Goal: Task Accomplishment & Management: Complete application form

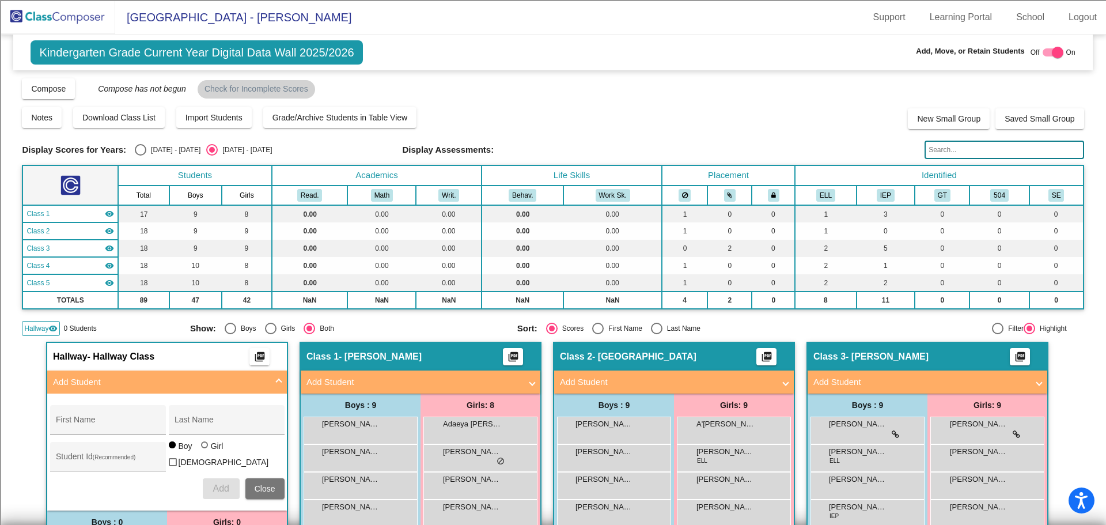
scroll to position [230, 0]
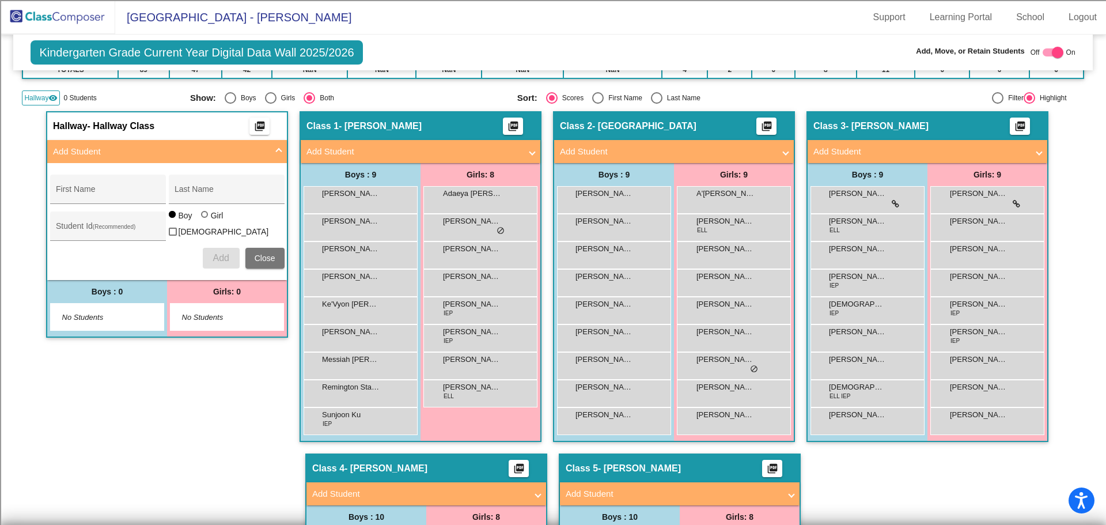
click at [49, 13] on img at bounding box center [57, 17] width 115 height 34
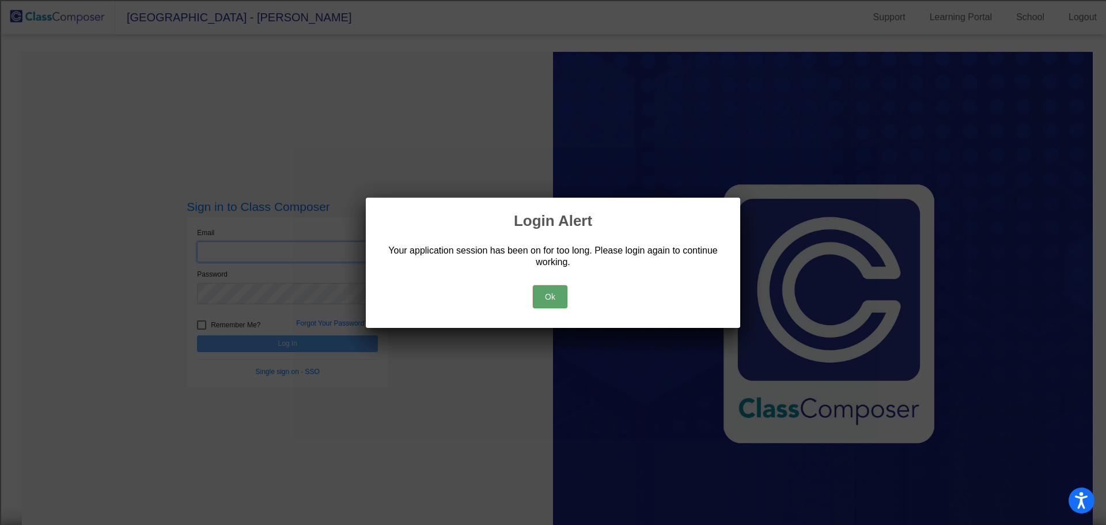
type input "[EMAIL_ADDRESS][DOMAIN_NAME]"
click at [547, 299] on button "Ok" at bounding box center [550, 296] width 35 height 23
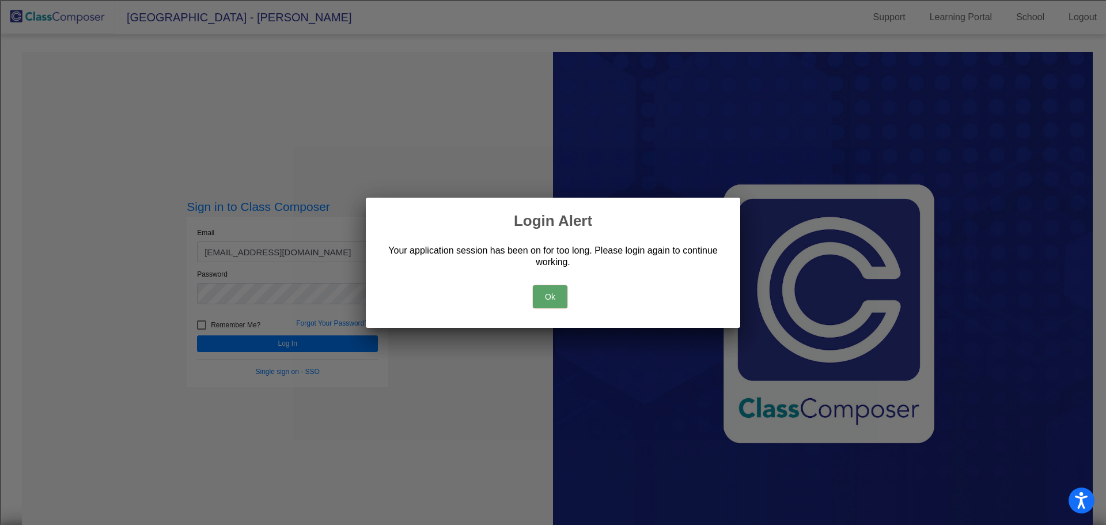
click at [547, 299] on button "Ok" at bounding box center [550, 296] width 35 height 23
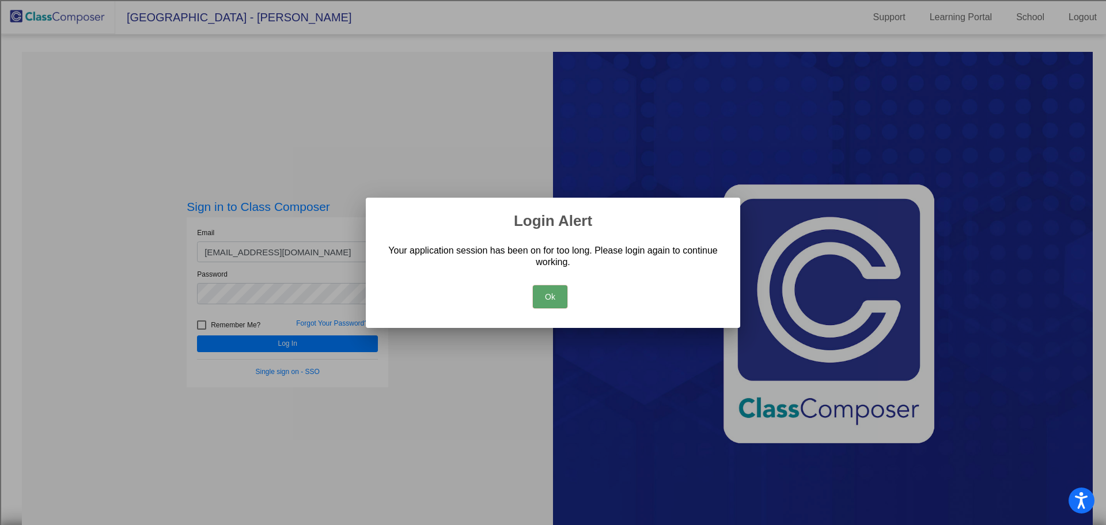
click at [547, 299] on button "Ok" at bounding box center [550, 296] width 35 height 23
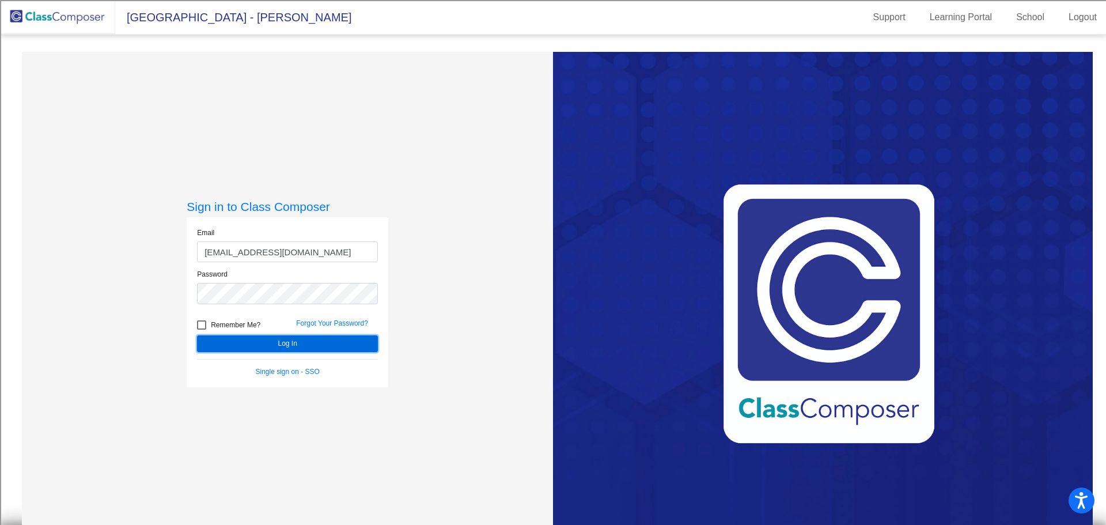
click at [280, 340] on button "Log In" at bounding box center [287, 343] width 181 height 17
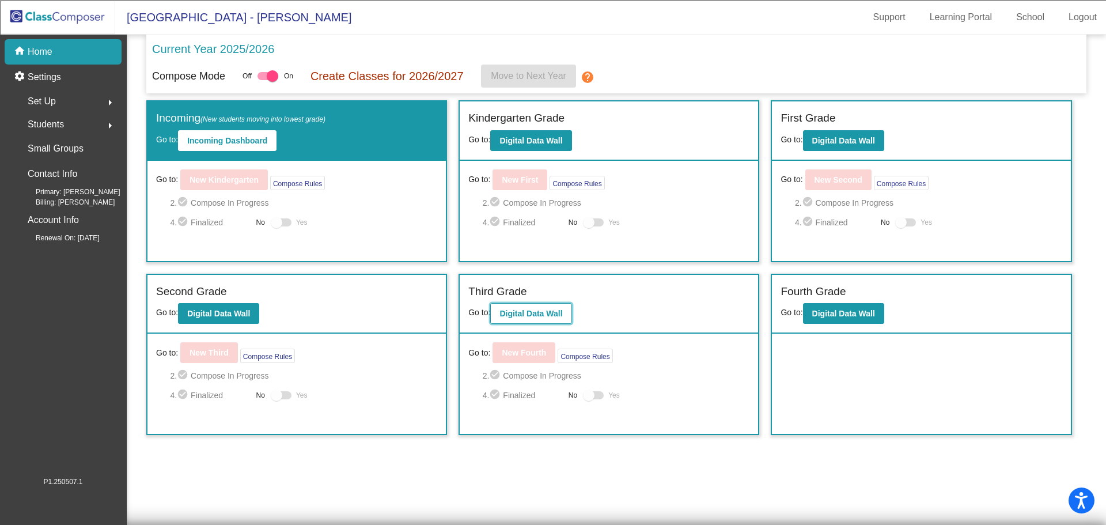
click at [519, 317] on b "Digital Data Wall" at bounding box center [530, 313] width 63 height 9
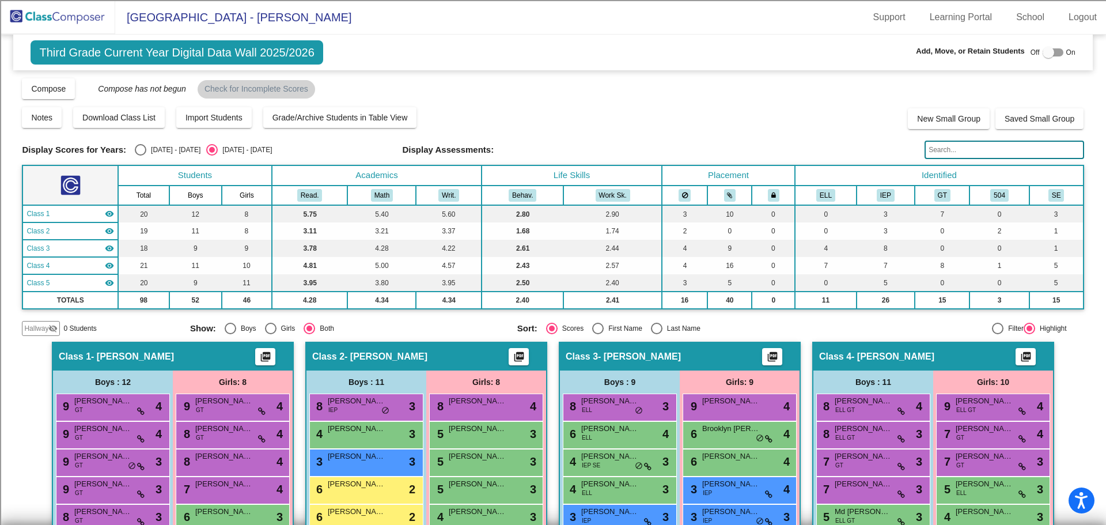
click at [51, 10] on img at bounding box center [57, 17] width 115 height 34
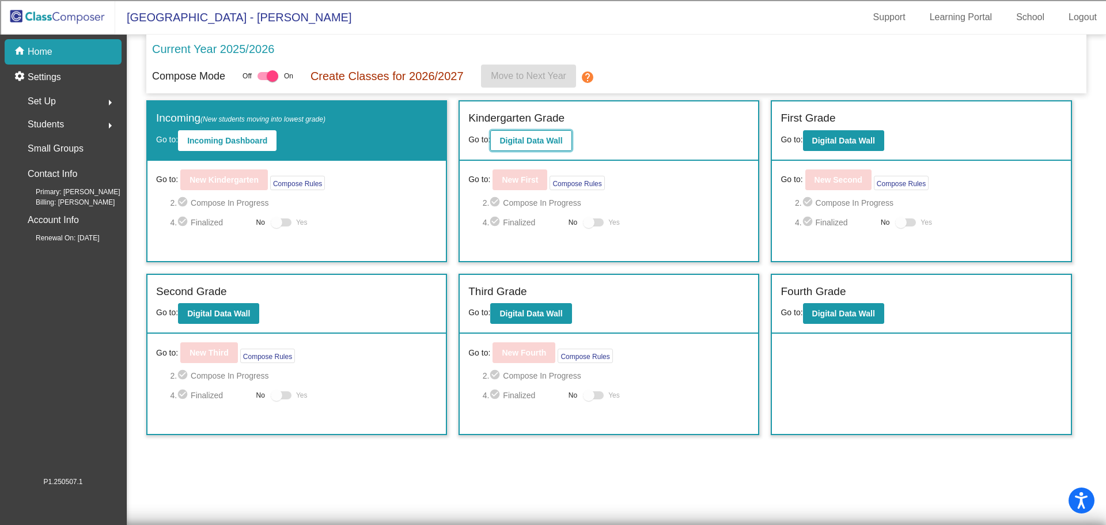
click at [521, 141] on b "Digital Data Wall" at bounding box center [530, 140] width 63 height 9
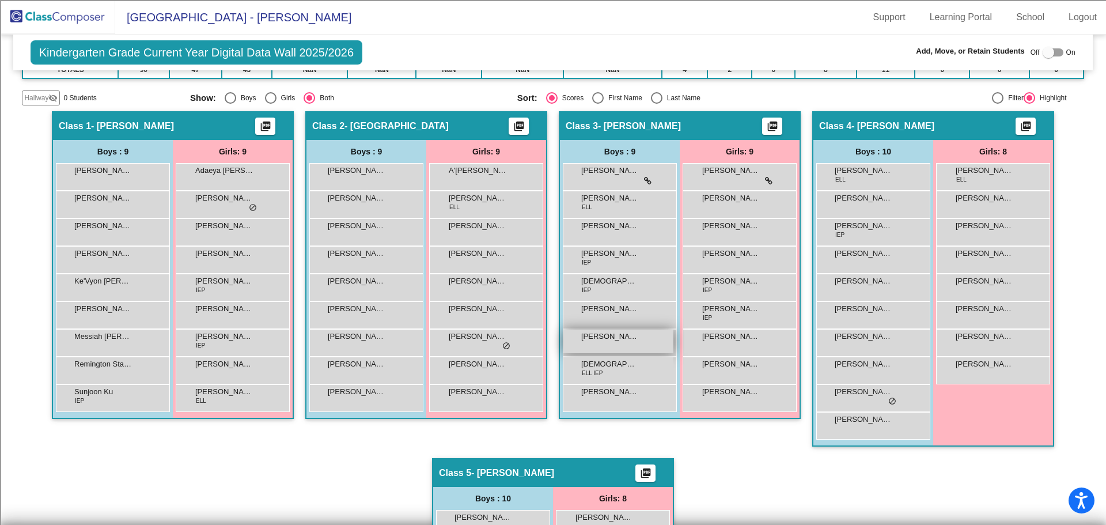
scroll to position [173, 0]
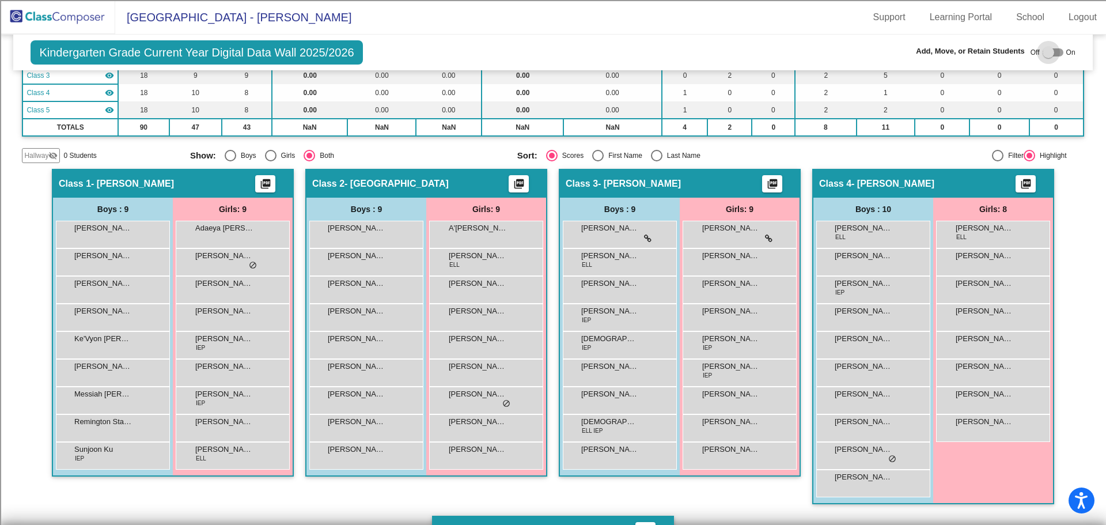
click at [1047, 54] on div at bounding box center [1048, 53] width 12 height 12
checkbox input "true"
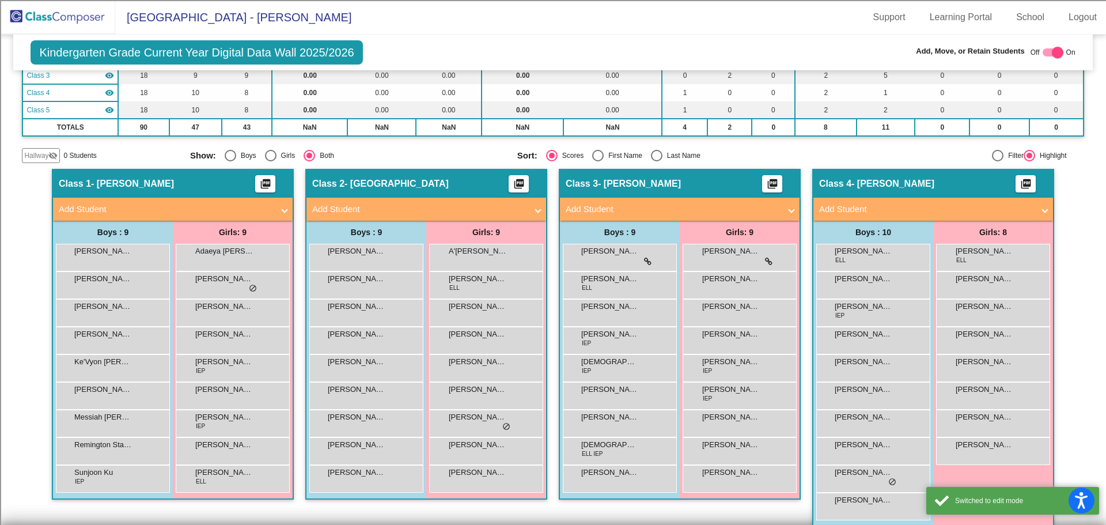
click at [41, 153] on span "Hallway" at bounding box center [36, 155] width 24 height 10
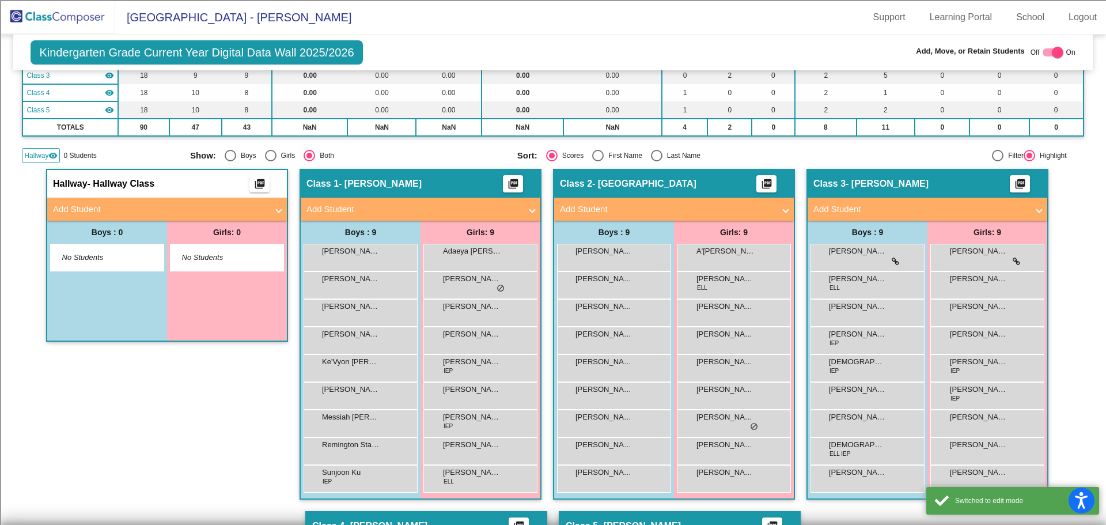
click at [111, 214] on mat-panel-title "Add Student" at bounding box center [160, 209] width 214 height 13
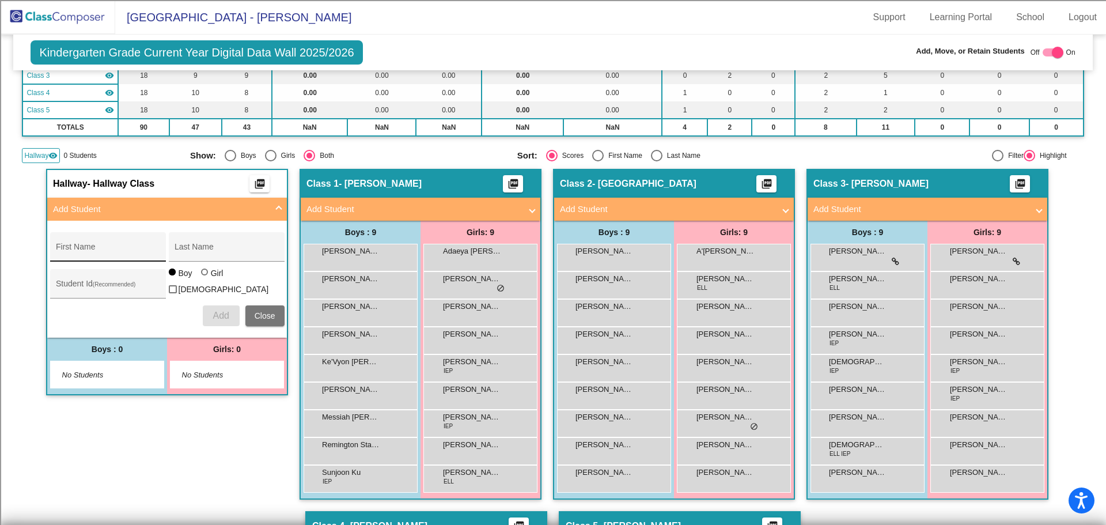
click at [86, 252] on input "First Name" at bounding box center [108, 250] width 104 height 9
type input "Dax"
type input "[PERSON_NAME]"
type input "100073479"
click at [203, 312] on button "Add" at bounding box center [221, 315] width 37 height 21
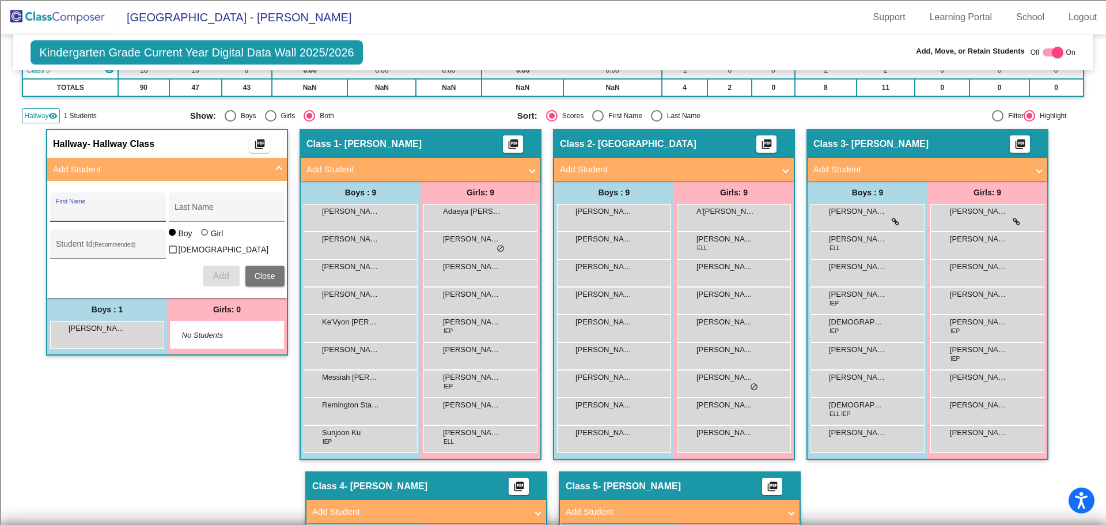
scroll to position [230, 0]
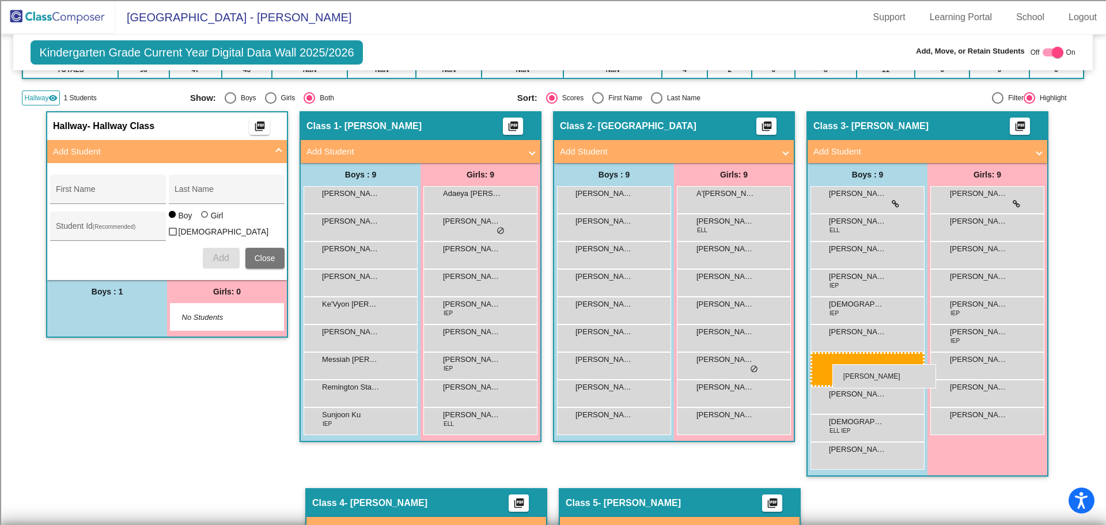
drag, startPoint x: 113, startPoint y: 311, endPoint x: 832, endPoint y: 364, distance: 721.1
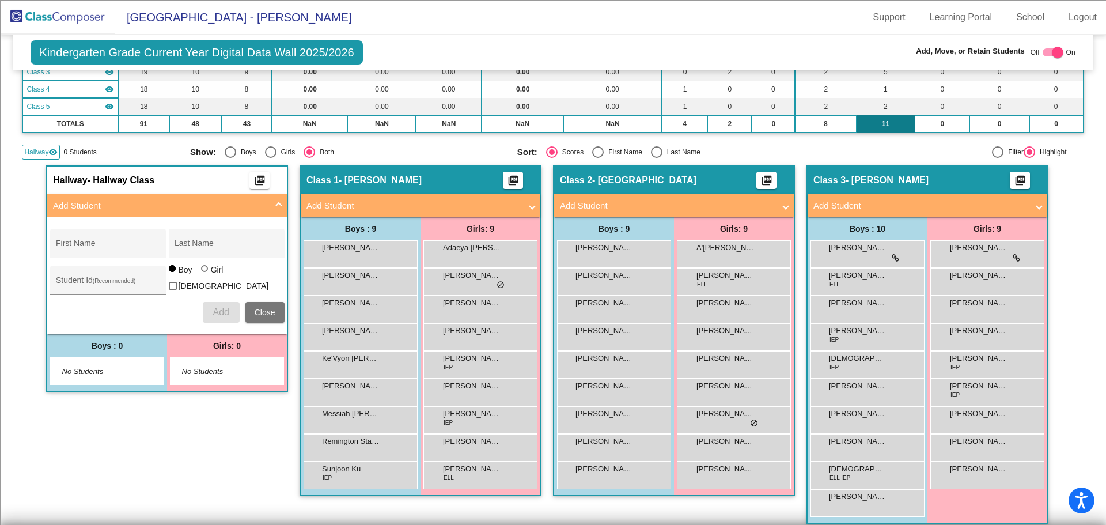
scroll to position [115, 0]
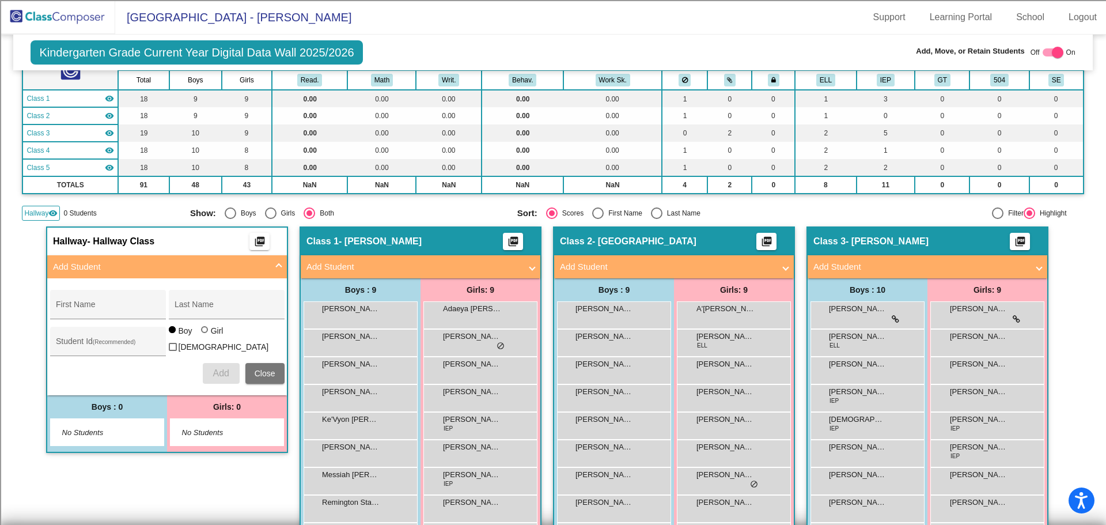
click at [64, 19] on img at bounding box center [57, 17] width 115 height 34
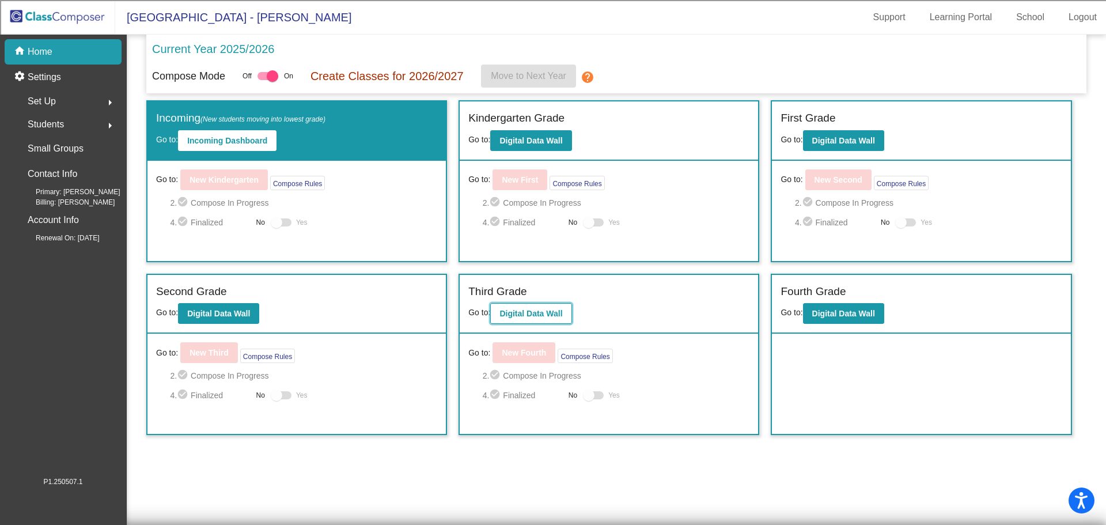
click at [531, 314] on b "Digital Data Wall" at bounding box center [530, 313] width 63 height 9
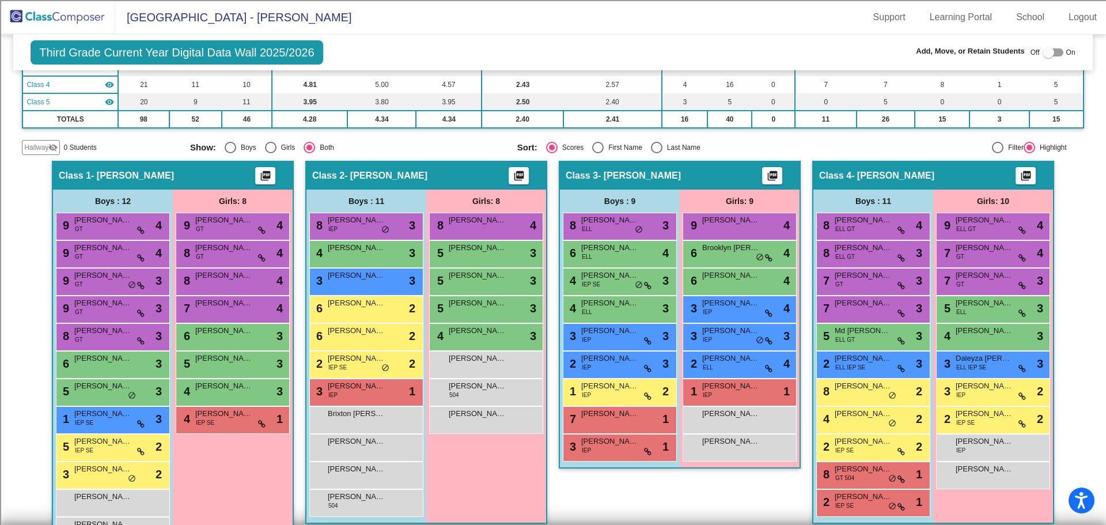
scroll to position [230, 0]
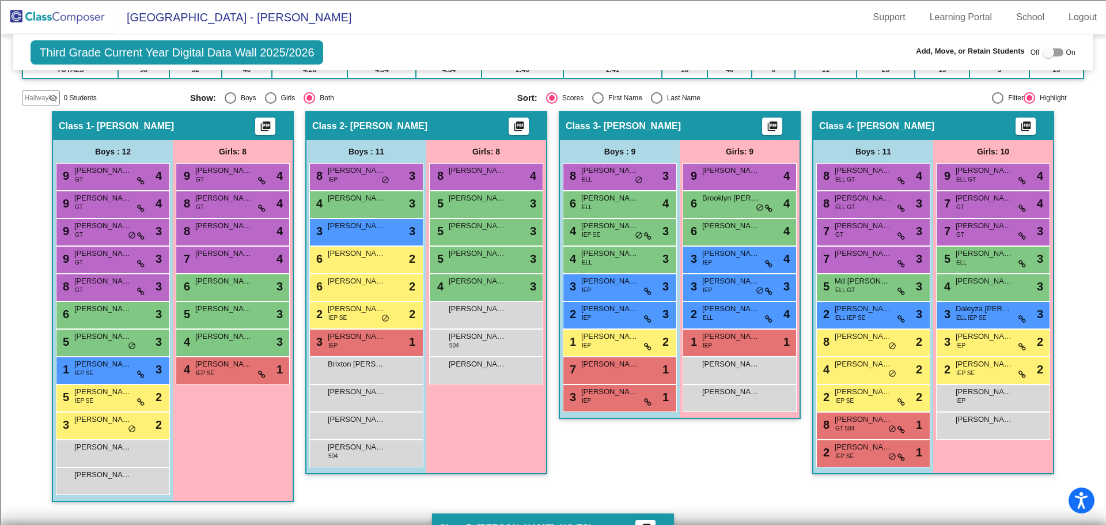
click at [1053, 50] on div at bounding box center [1052, 52] width 21 height 8
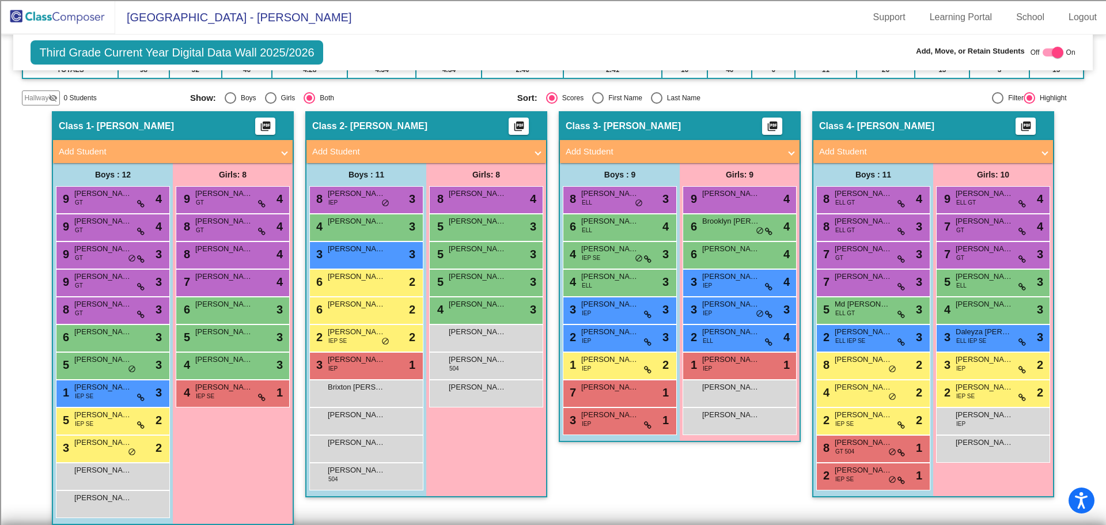
checkbox input "true"
click at [33, 98] on span "Hallway" at bounding box center [36, 98] width 24 height 10
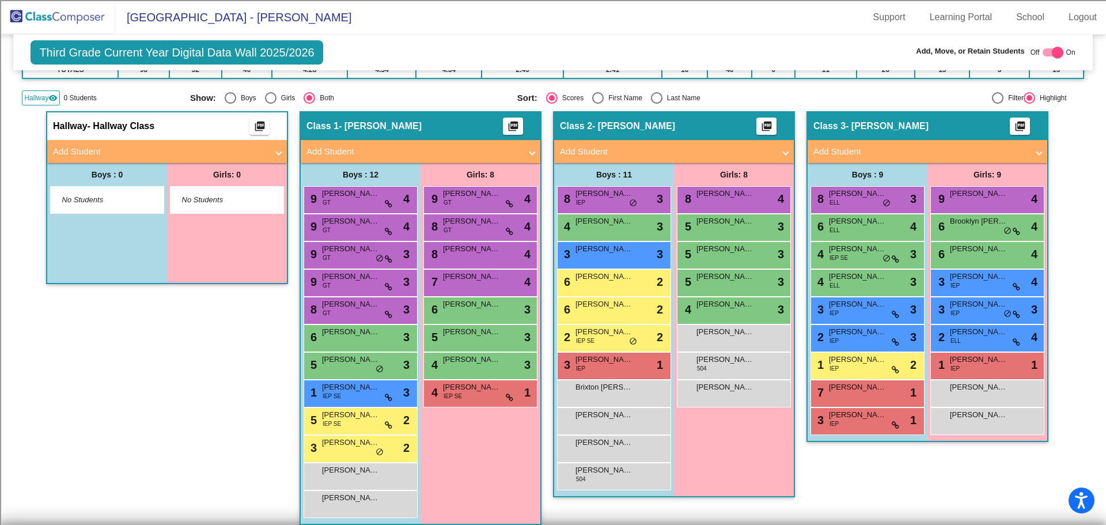
click at [79, 151] on mat-panel-title "Add Student" at bounding box center [160, 151] width 214 height 13
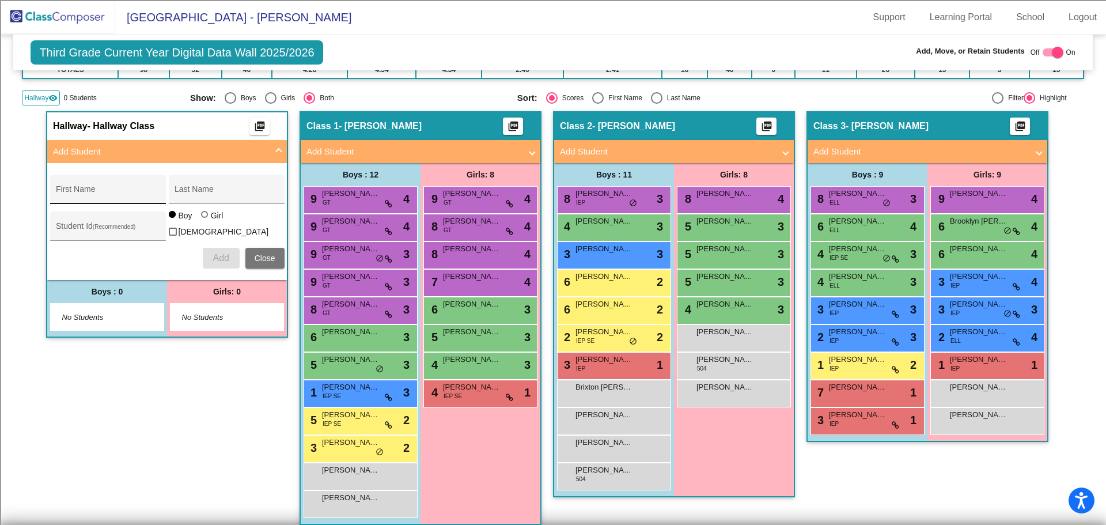
click at [79, 196] on input "First Name" at bounding box center [108, 193] width 104 height 9
type input "Eisley"
type input "[PERSON_NAME]"
click at [202, 218] on div at bounding box center [204, 214] width 7 height 7
click at [205, 220] on input "Girl" at bounding box center [205, 220] width 1 height 1
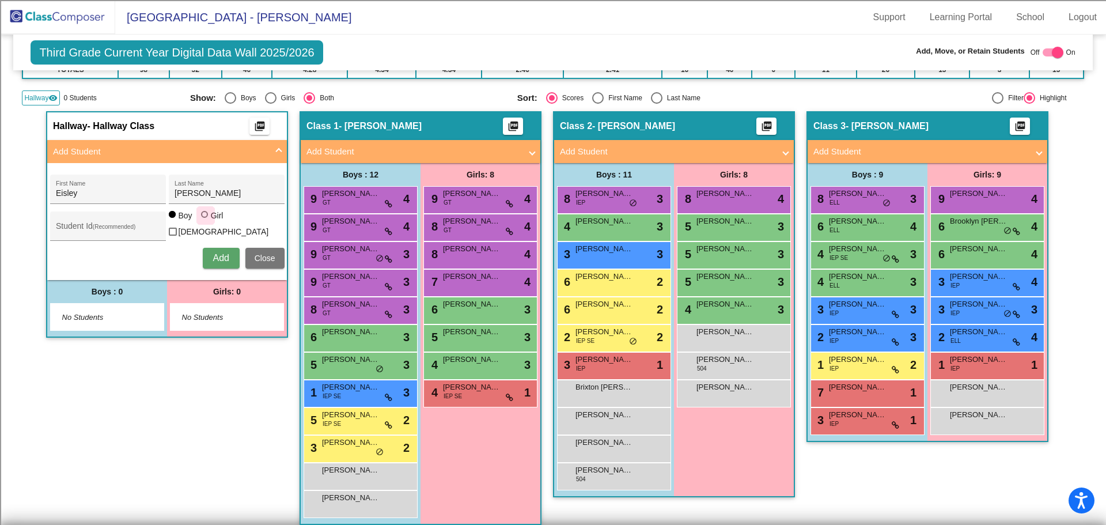
radio input "true"
click at [215, 256] on span "Add" at bounding box center [220, 258] width 16 height 10
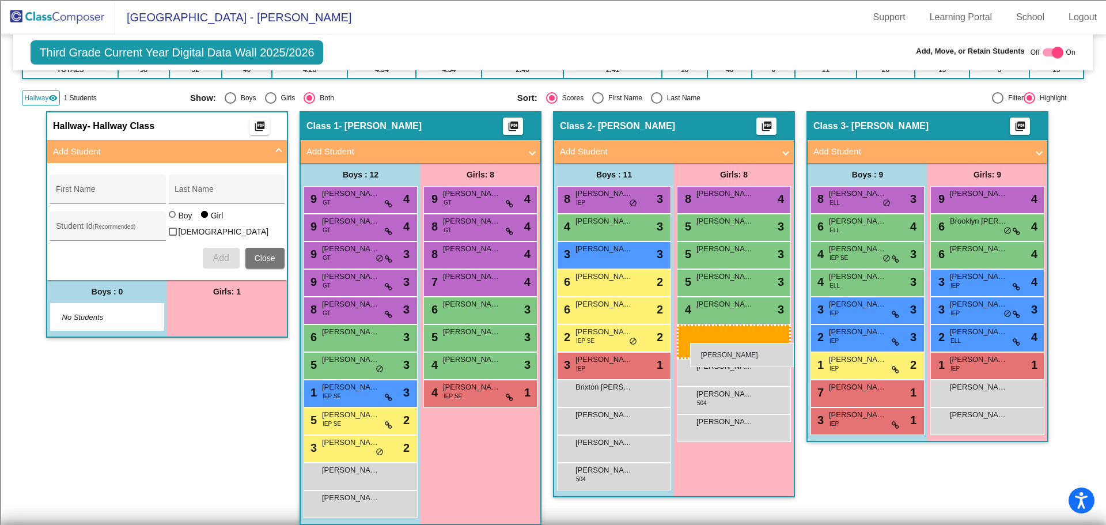
drag, startPoint x: 208, startPoint y: 318, endPoint x: 690, endPoint y: 343, distance: 482.0
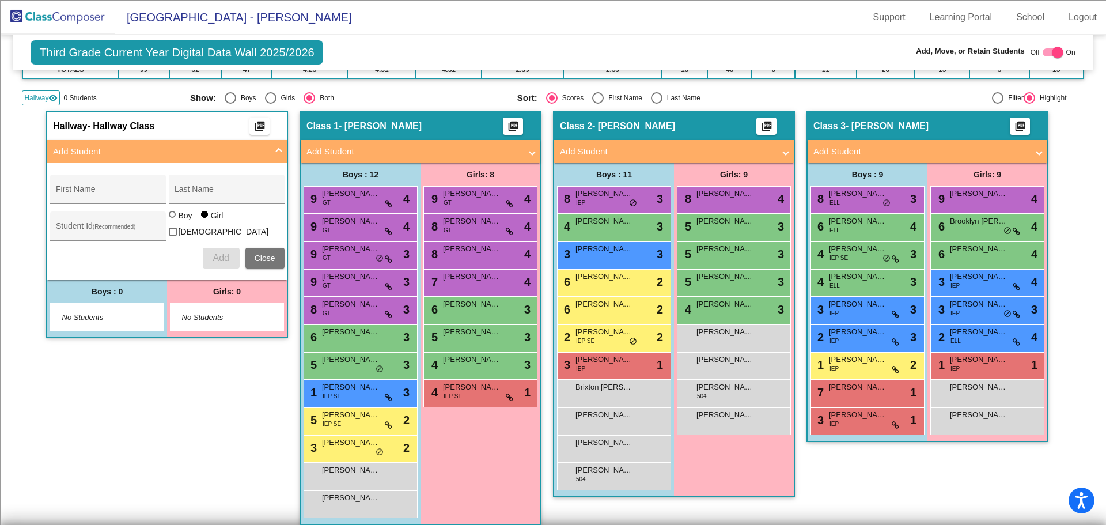
click at [52, 17] on img at bounding box center [57, 17] width 115 height 34
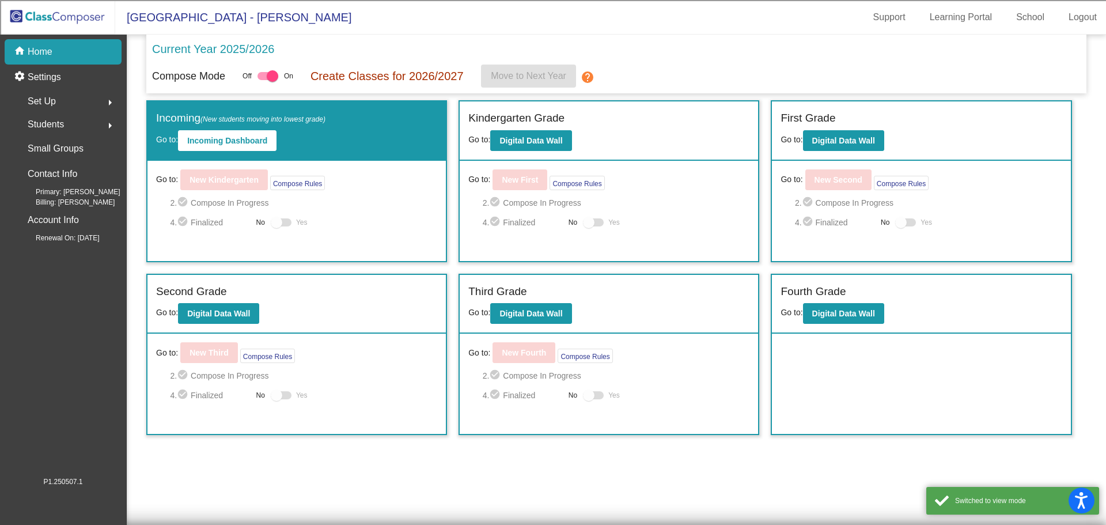
click at [90, 128] on div "Students arrow_right" at bounding box center [67, 124] width 110 height 23
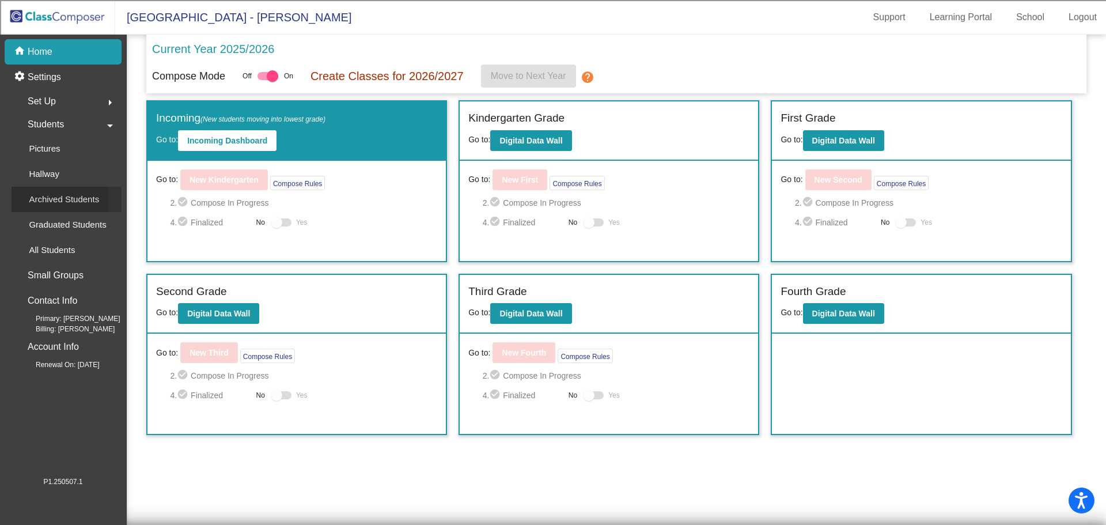
click at [57, 202] on p "Archived Students" at bounding box center [64, 199] width 70 height 14
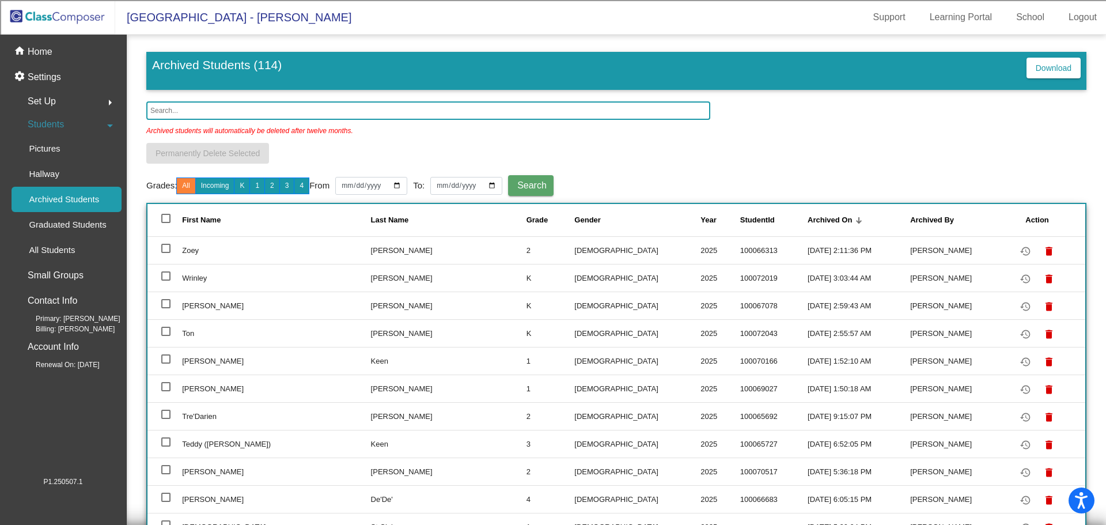
click at [230, 110] on input "text" at bounding box center [428, 110] width 564 height 18
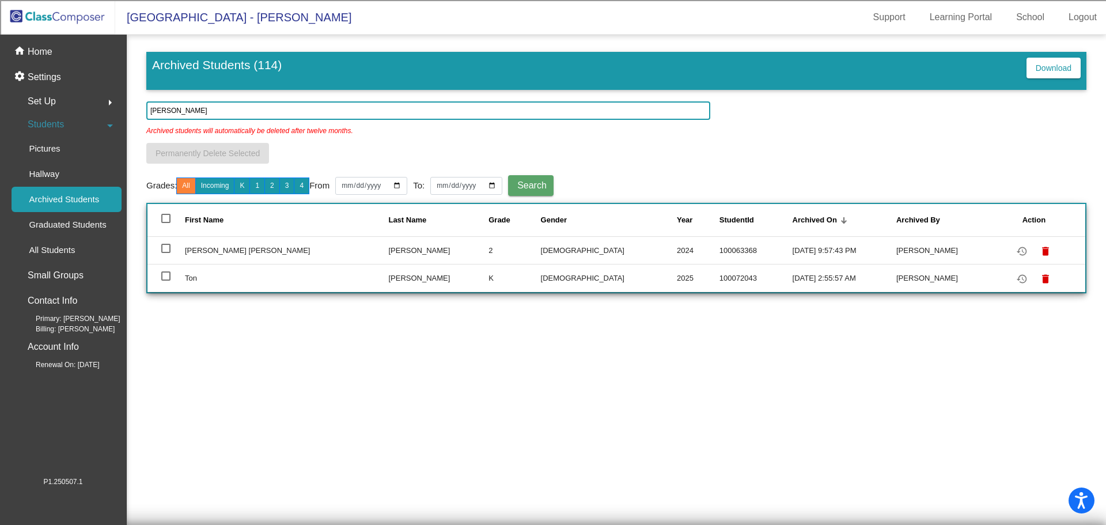
type input "[PERSON_NAME]"
click at [168, 250] on div at bounding box center [165, 248] width 9 height 9
click at [166, 253] on input "select row 27" at bounding box center [165, 253] width 1 height 1
click at [168, 250] on div at bounding box center [165, 248] width 9 height 9
click at [166, 253] on input "deselect row 27" at bounding box center [165, 253] width 1 height 1
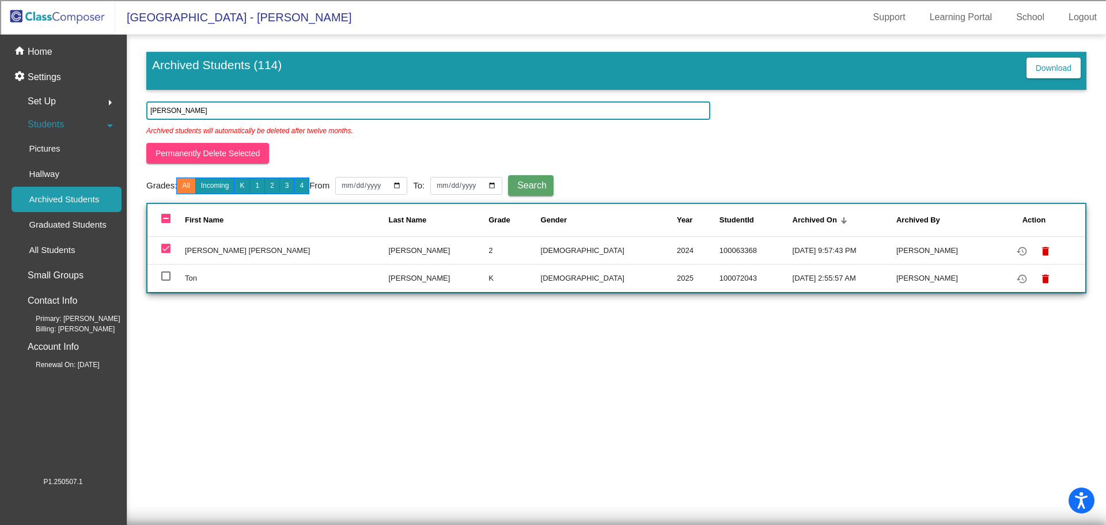
checkbox input "false"
click at [1015, 251] on mat-icon "restore" at bounding box center [1022, 251] width 14 height 14
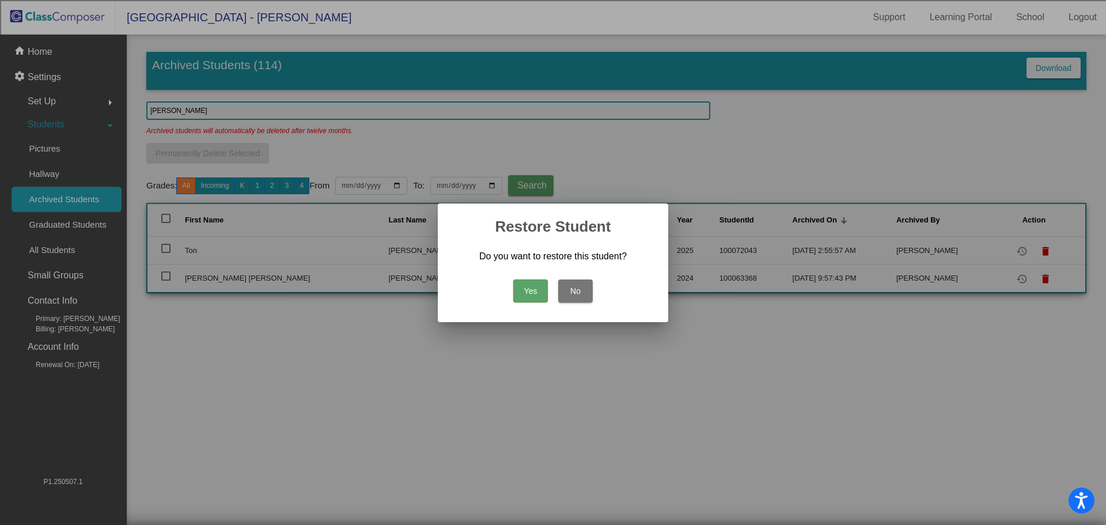
click at [526, 286] on button "Yes" at bounding box center [530, 290] width 35 height 23
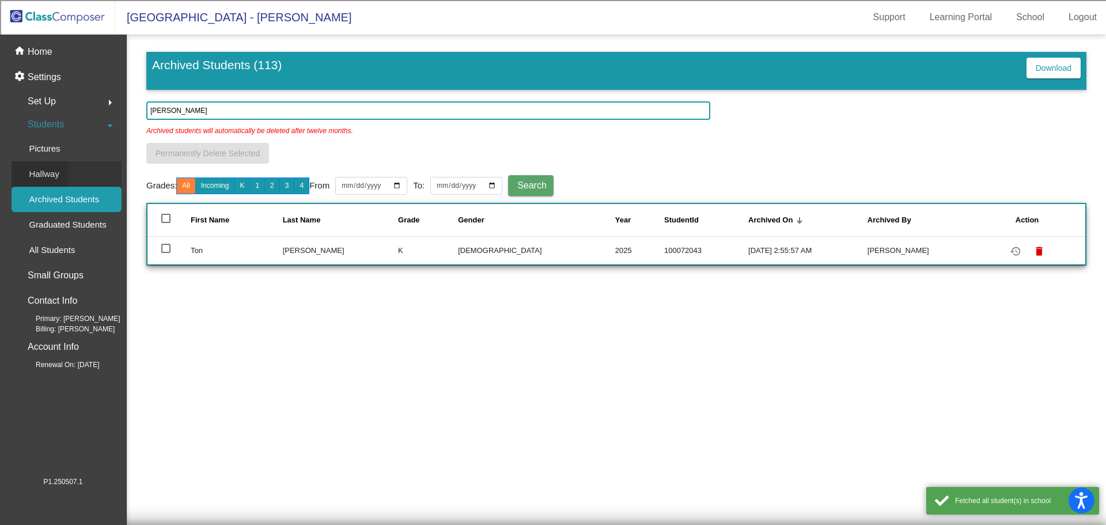
click at [57, 172] on p "Hallway" at bounding box center [44, 174] width 31 height 14
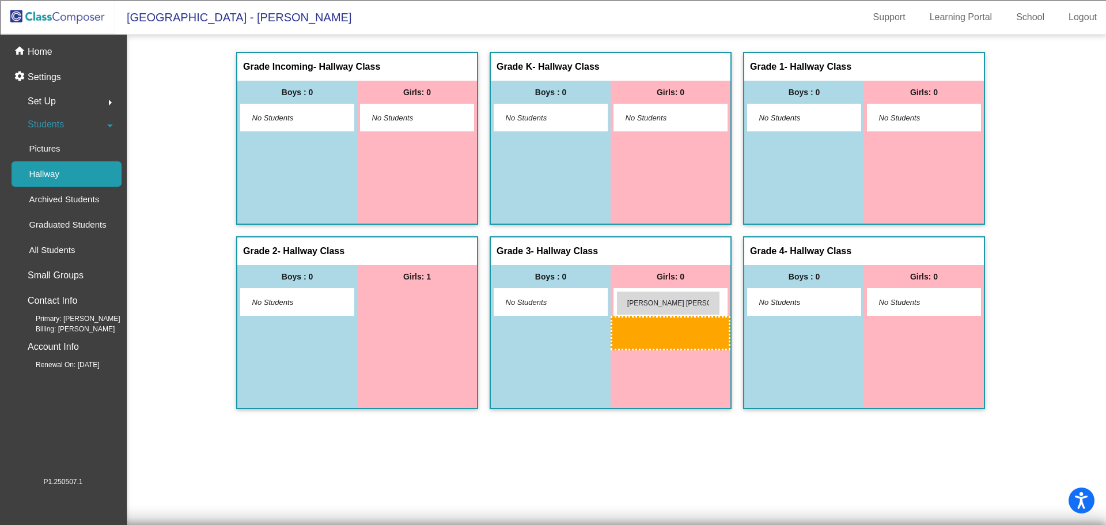
drag, startPoint x: 388, startPoint y: 301, endPoint x: 616, endPoint y: 291, distance: 228.8
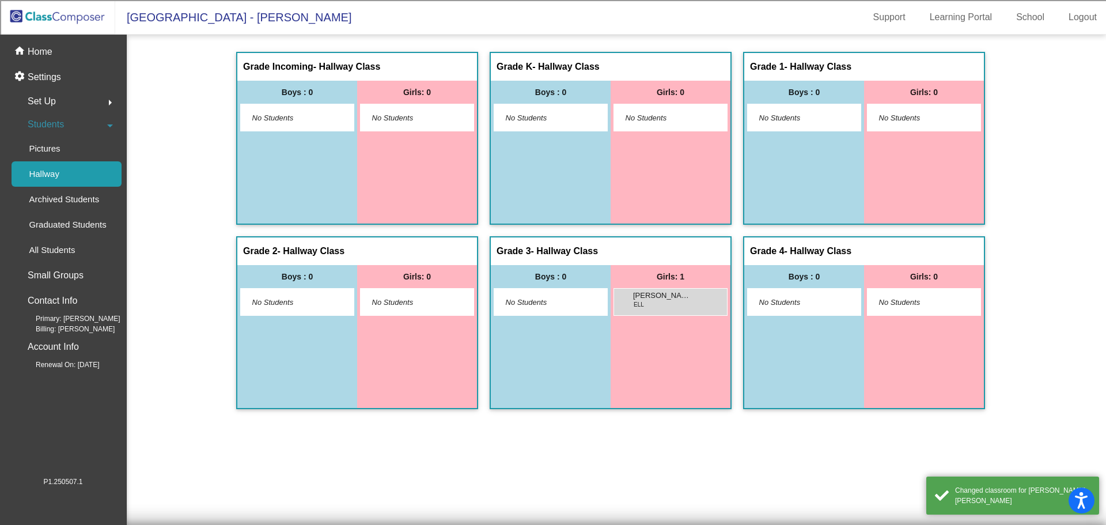
click at [50, 20] on img at bounding box center [57, 17] width 115 height 34
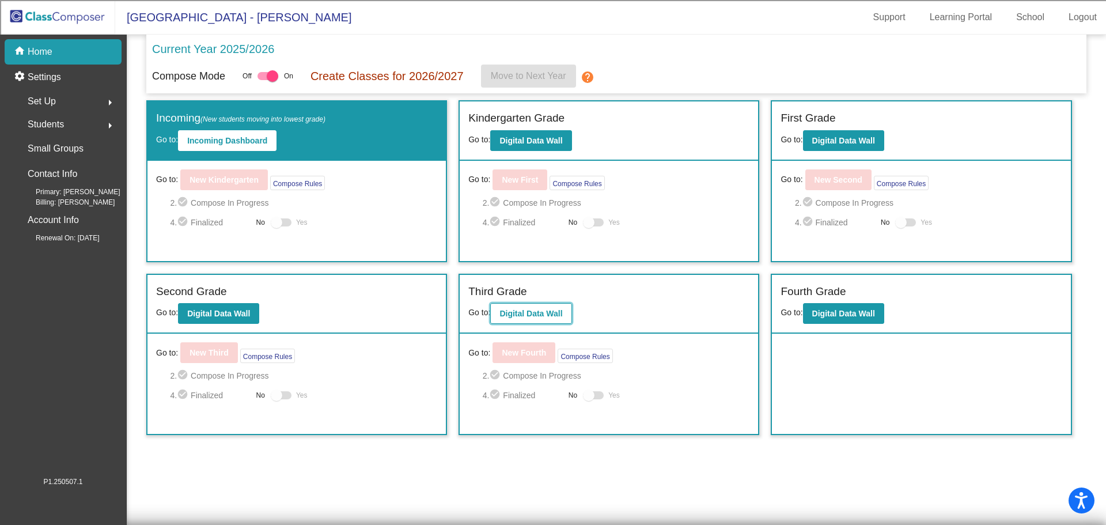
click at [533, 316] on b "Digital Data Wall" at bounding box center [530, 313] width 63 height 9
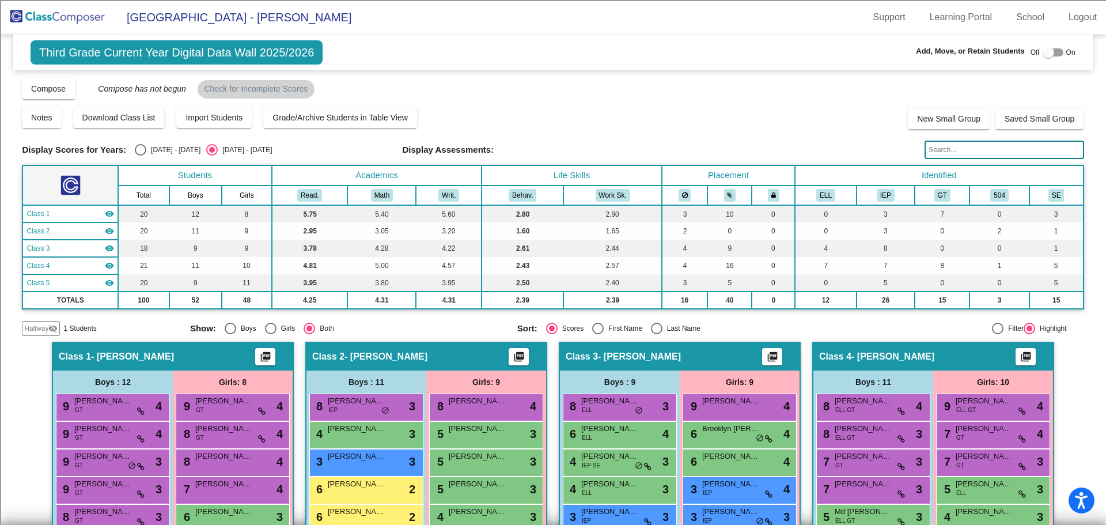
click at [53, 324] on mat-icon "visibility_off" at bounding box center [52, 328] width 9 height 9
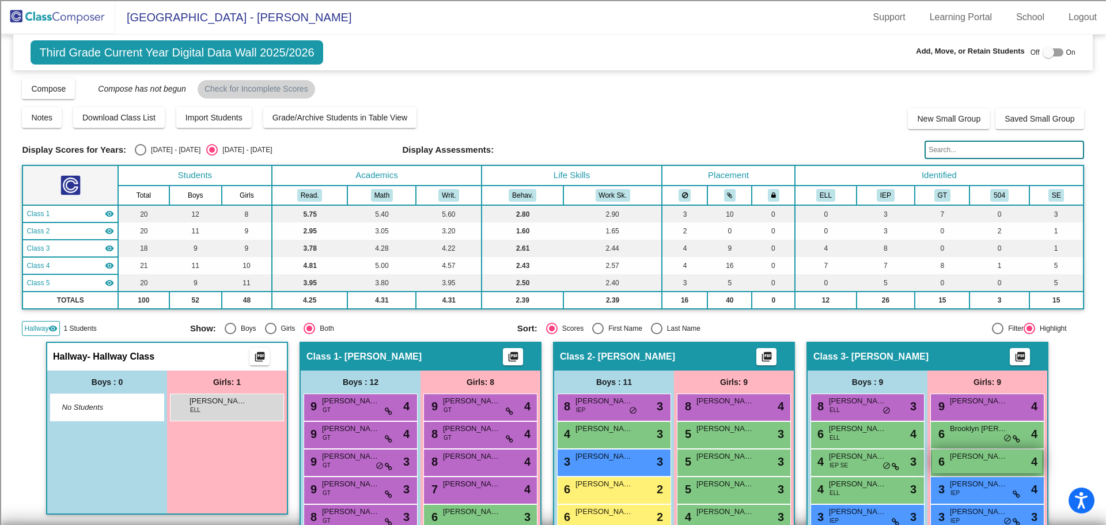
drag, startPoint x: 219, startPoint y: 402, endPoint x: 957, endPoint y: 458, distance: 739.7
click at [1047, 56] on div at bounding box center [1048, 53] width 12 height 12
checkbox input "true"
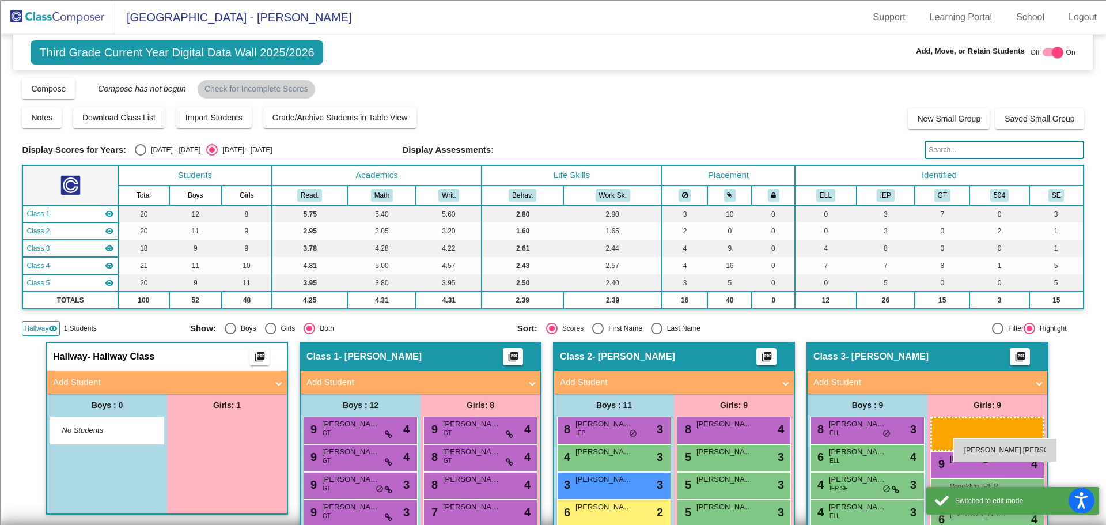
drag, startPoint x: 201, startPoint y: 433, endPoint x: 953, endPoint y: 438, distance: 752.0
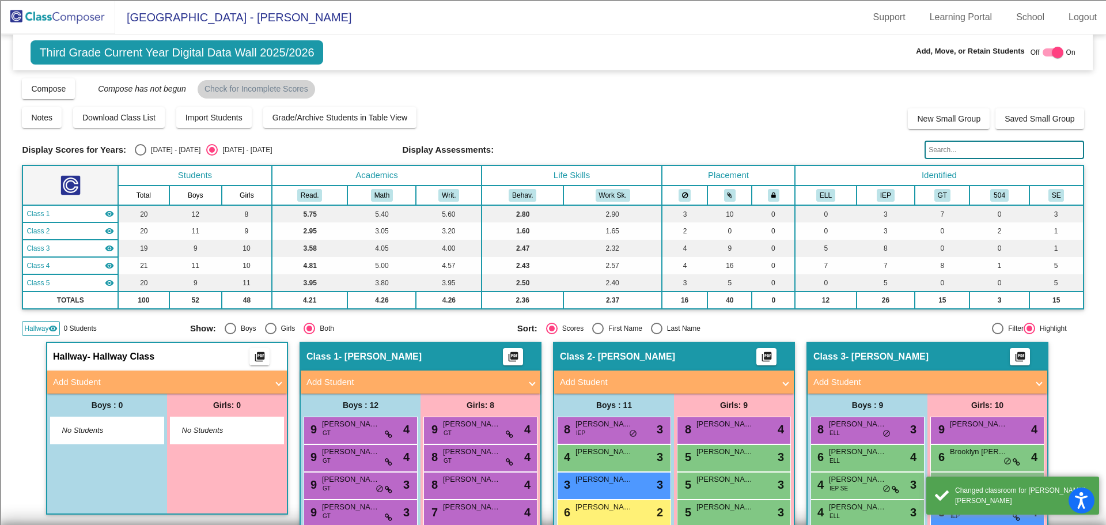
click at [34, 328] on span "Hallway" at bounding box center [36, 328] width 24 height 10
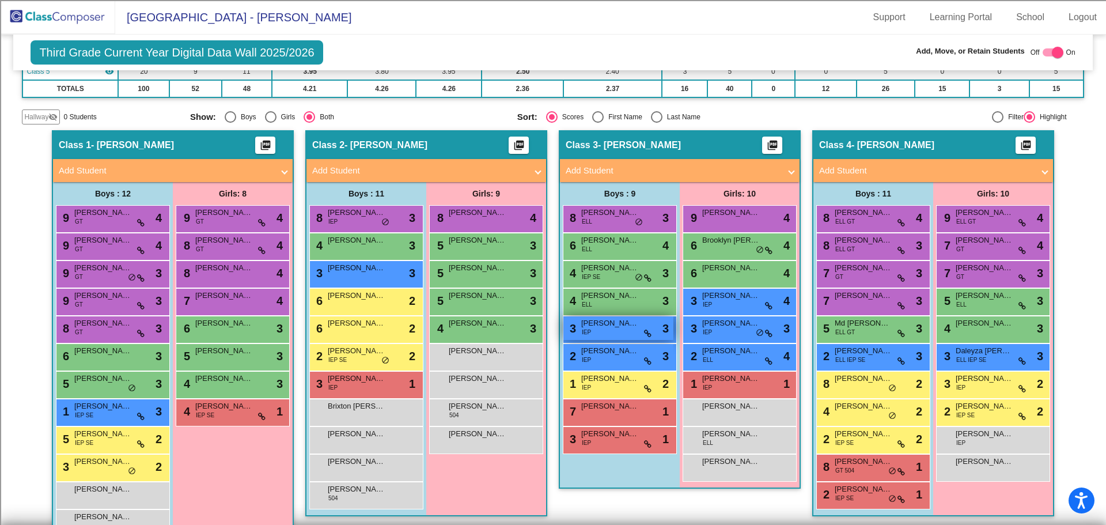
scroll to position [230, 0]
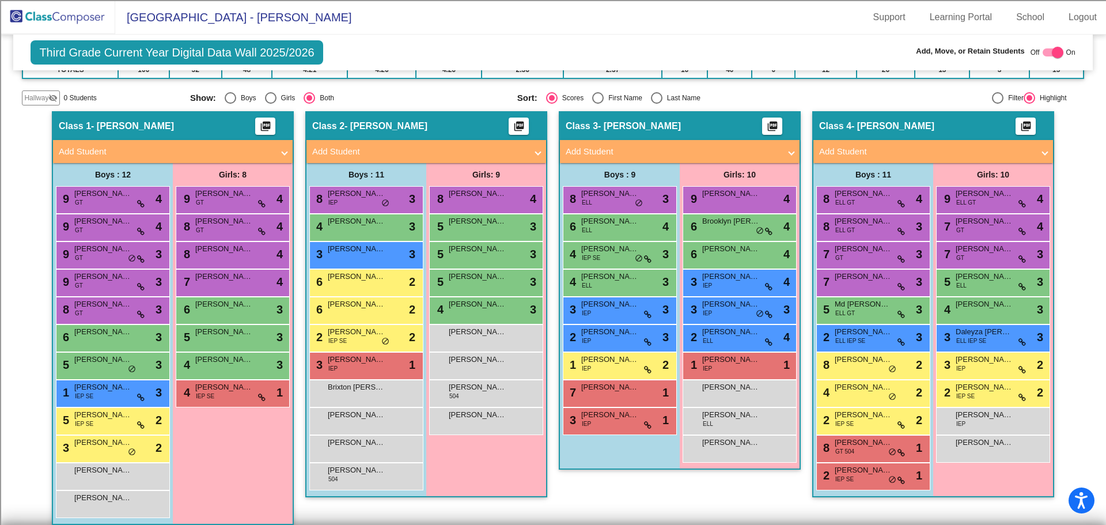
click at [73, 13] on img at bounding box center [57, 17] width 115 height 34
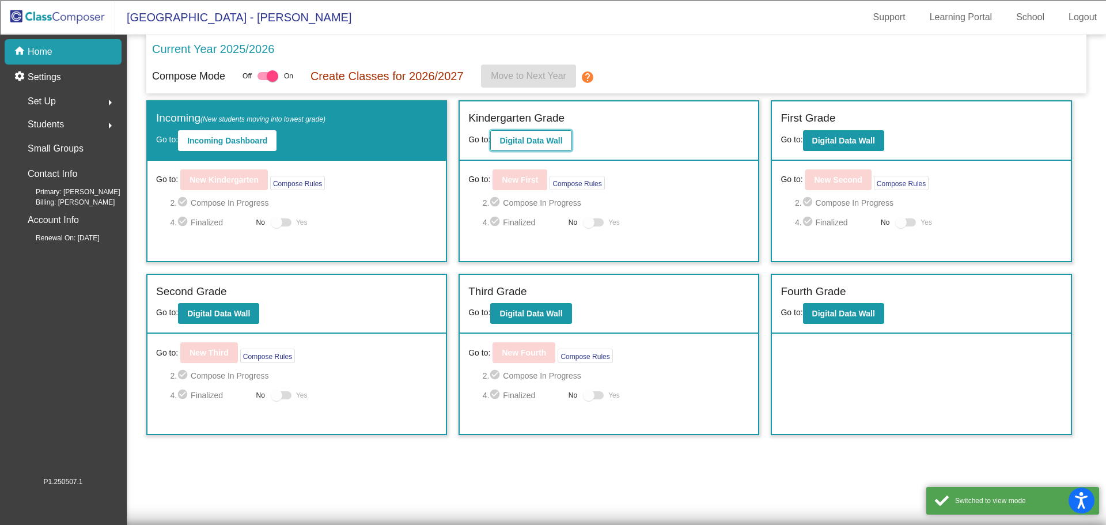
click at [534, 140] on b "Digital Data Wall" at bounding box center [530, 140] width 63 height 9
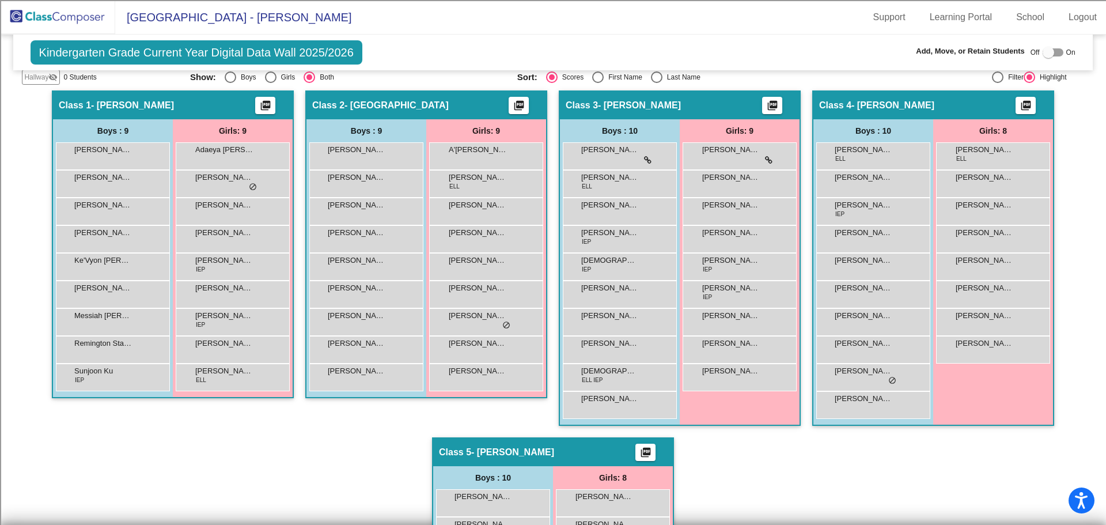
scroll to position [230, 0]
